Goal: Task Accomplishment & Management: Use online tool/utility

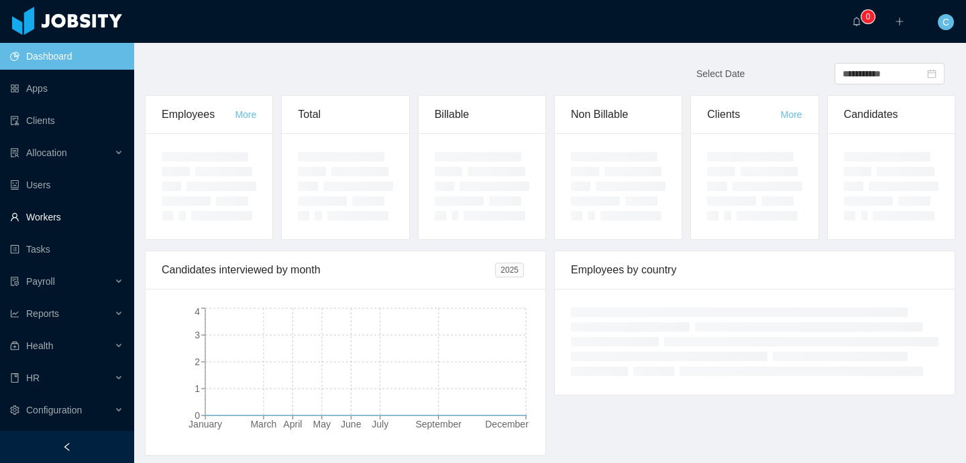
click at [82, 223] on link "Workers" at bounding box center [66, 217] width 113 height 27
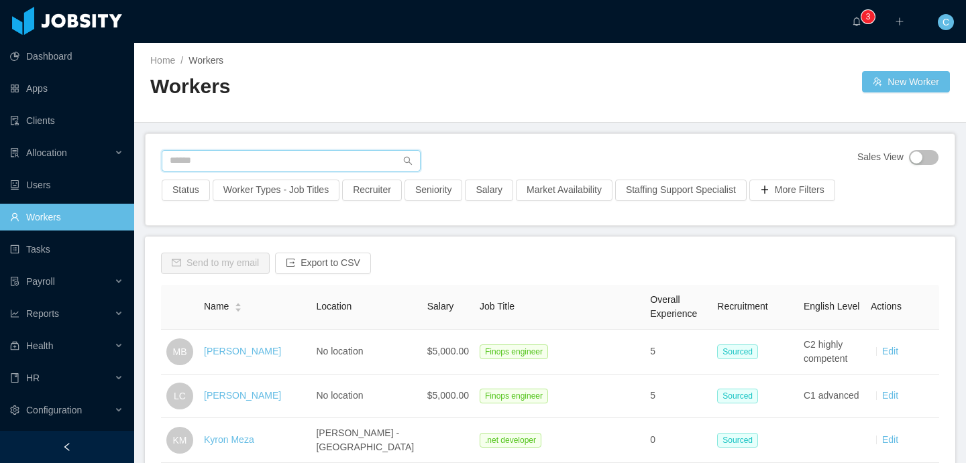
click at [221, 162] on input "text" at bounding box center [291, 160] width 259 height 21
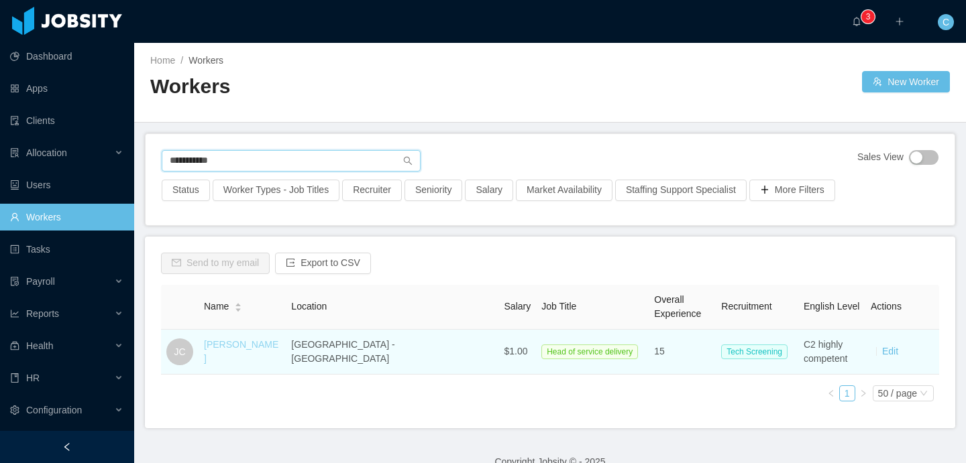
type input "**********"
click at [225, 353] on link "[PERSON_NAME]" at bounding box center [241, 351] width 74 height 25
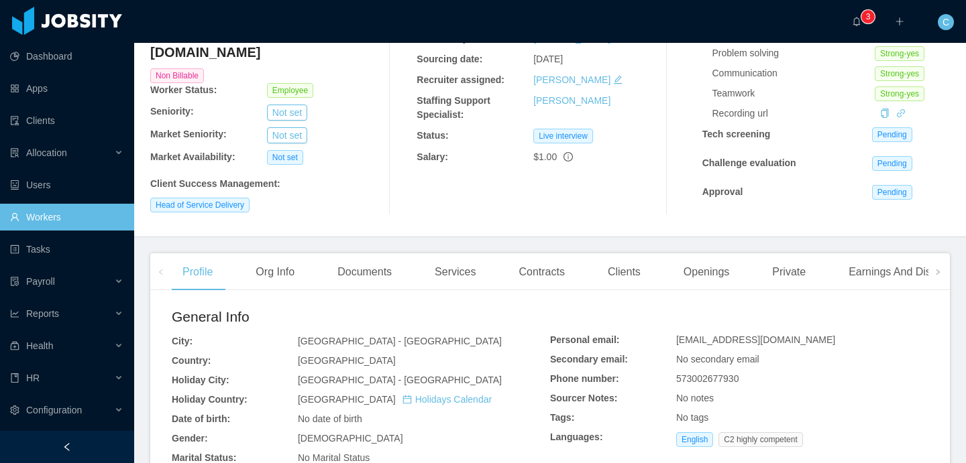
scroll to position [140, 0]
click at [464, 270] on div "Services" at bounding box center [455, 271] width 62 height 38
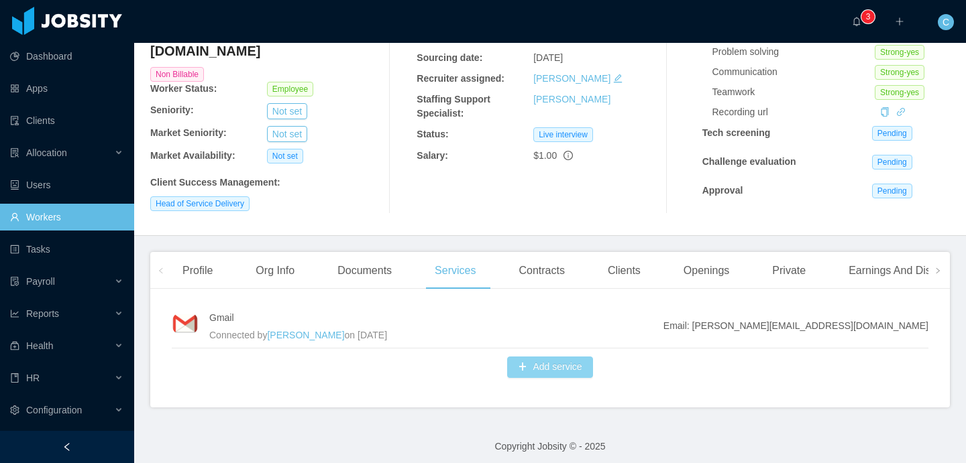
click at [536, 369] on button "Add service" at bounding box center [549, 367] width 85 height 21
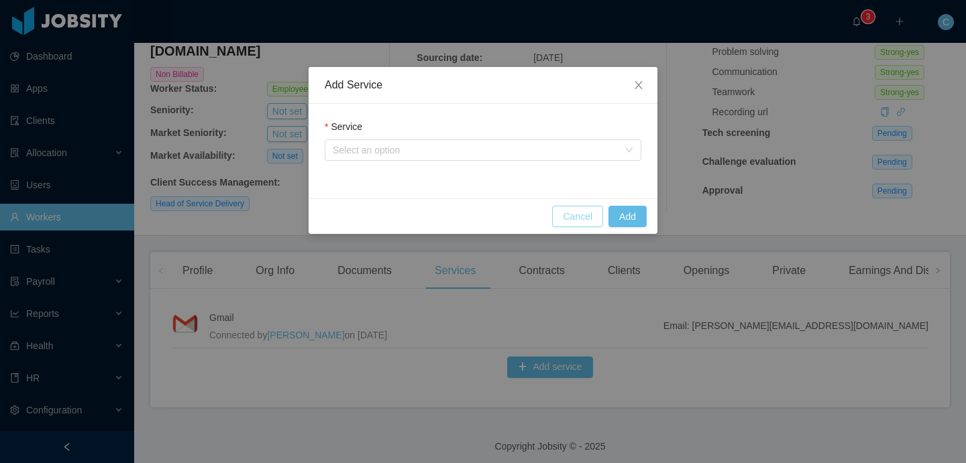
click at [572, 219] on button "Cancel" at bounding box center [577, 216] width 51 height 21
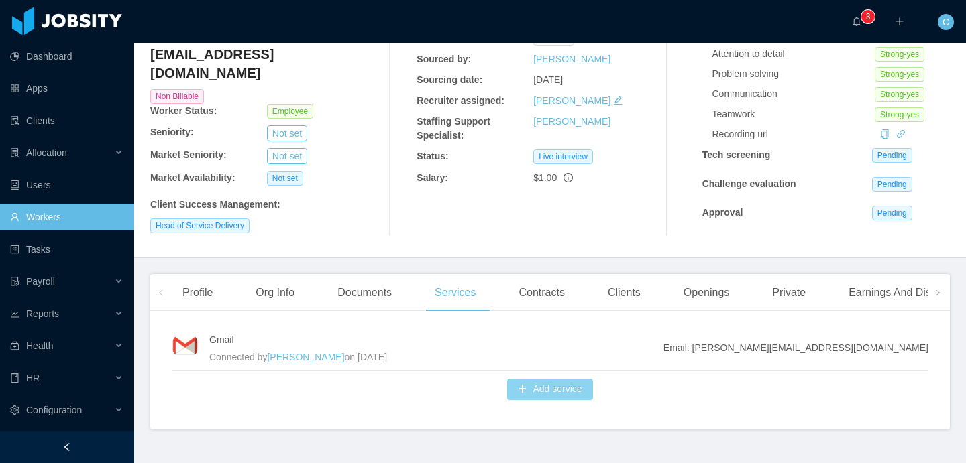
scroll to position [123, 0]
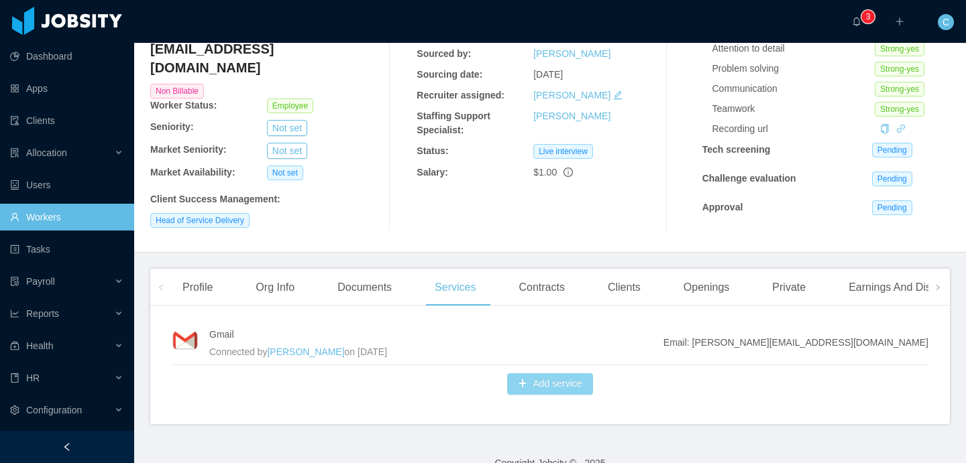
click at [558, 394] on button "Add service" at bounding box center [549, 383] width 85 height 21
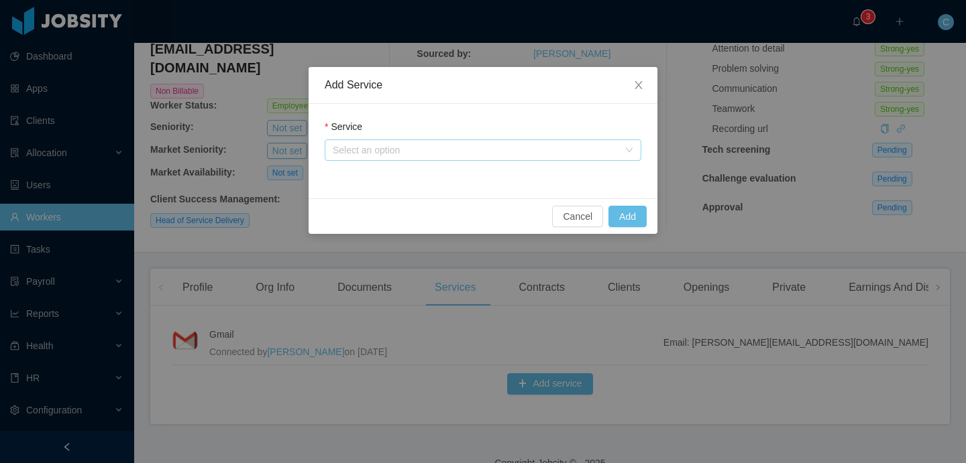
click at [472, 147] on div "Select an option" at bounding box center [476, 149] width 286 height 13
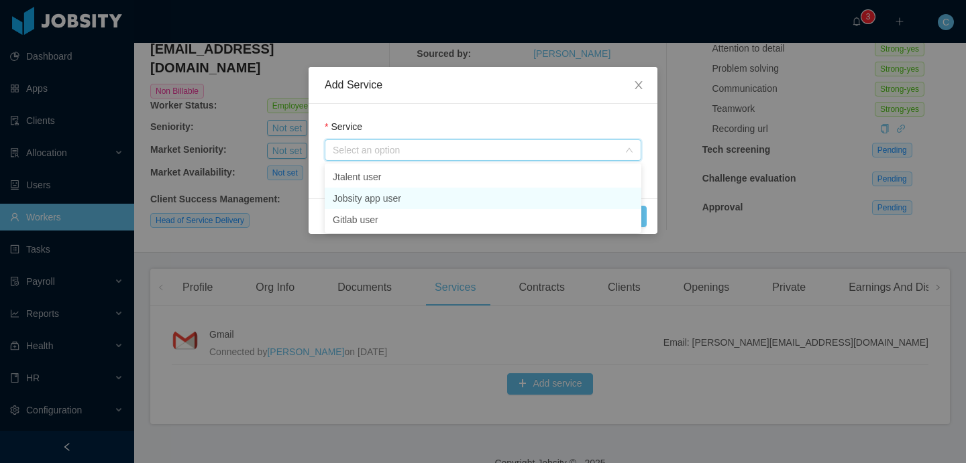
click at [396, 198] on li "Jobsity app user" at bounding box center [483, 198] width 317 height 21
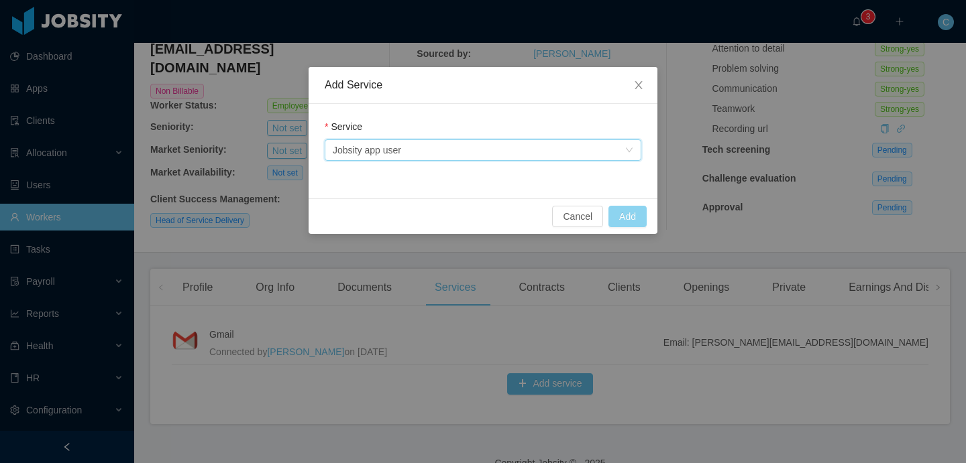
click at [634, 217] on button "Add" at bounding box center [627, 216] width 38 height 21
